Goal: Task Accomplishment & Management: Manage account settings

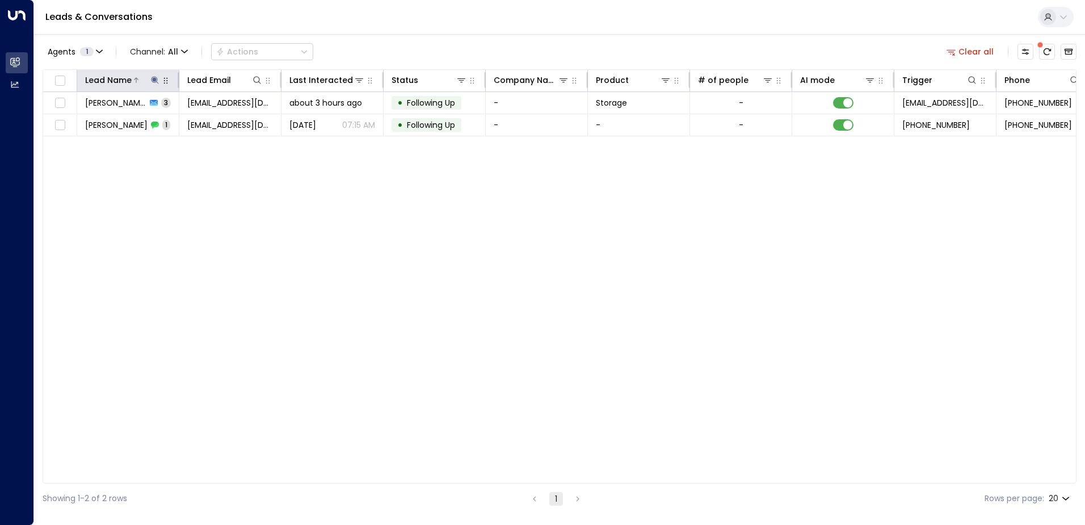
click at [154, 79] on icon at bounding box center [154, 79] width 7 height 7
click at [226, 123] on icon "button" at bounding box center [226, 121] width 7 height 7
click at [190, 127] on input "text" at bounding box center [155, 121] width 157 height 21
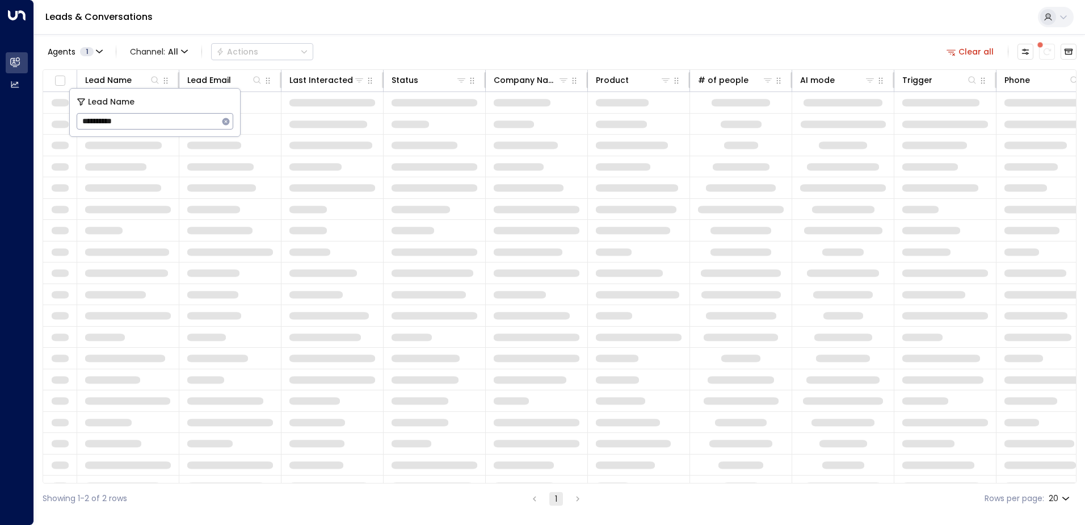
type input "**********"
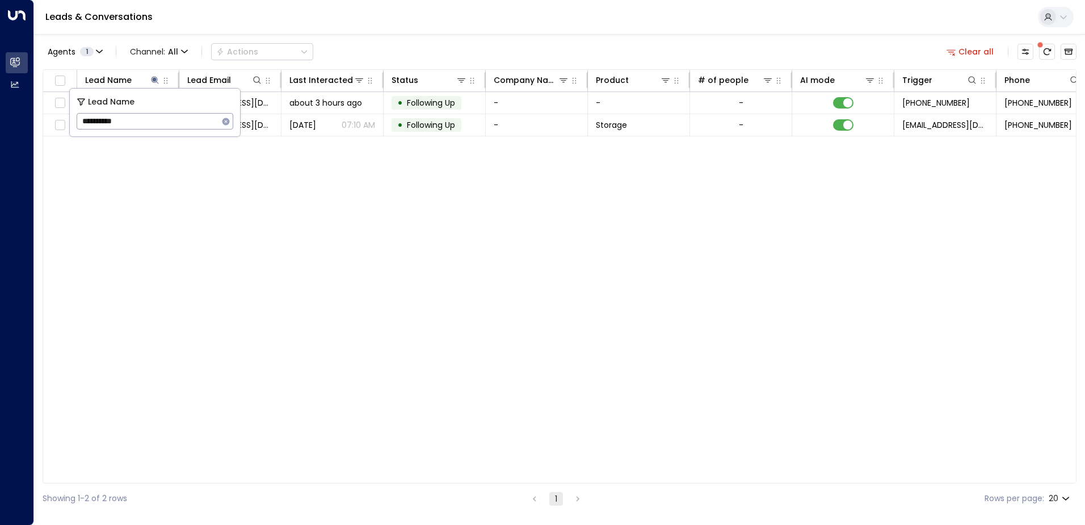
click at [265, 204] on div "Lead Name Lead Email Last Interacted Status Company Name Product # of people AI…" at bounding box center [560, 276] width 1034 height 414
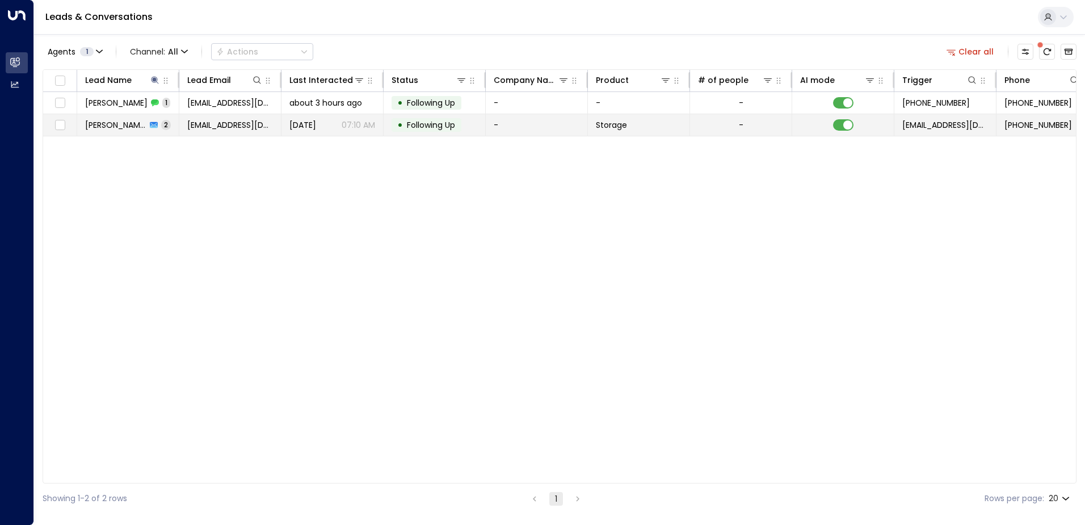
click at [129, 122] on div "[PERSON_NAME] 2" at bounding box center [128, 124] width 86 height 11
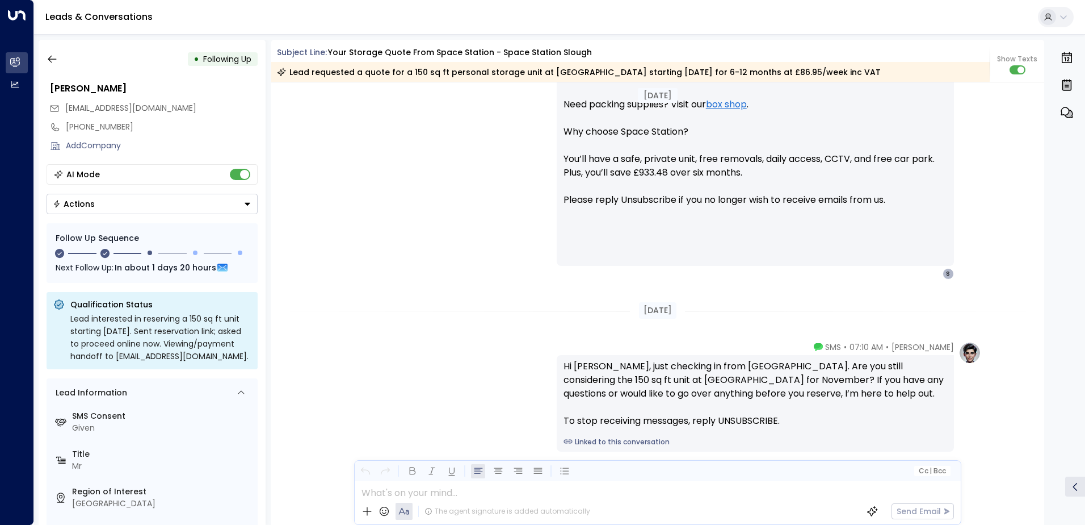
scroll to position [1025, 0]
